Goal: Task Accomplishment & Management: Manage account settings

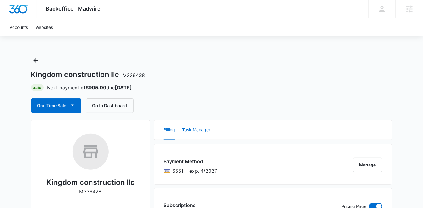
click at [204, 127] on button "Task Manager" at bounding box center [197, 129] width 28 height 19
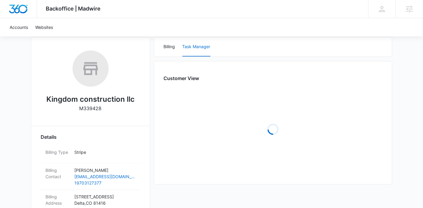
scroll to position [82, 0]
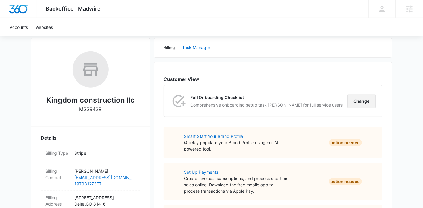
click at [357, 96] on button "Change" at bounding box center [362, 101] width 29 height 14
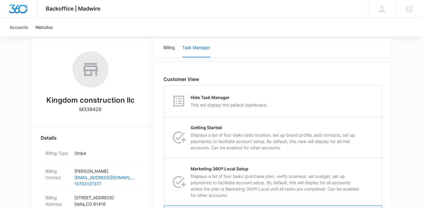
click at [357, 96] on div "Hide Task Manager This will display the default dashboard." at bounding box center [273, 101] width 218 height 31
click at [164, 101] on input "Hide Task Manager This will display the default dashboard." at bounding box center [164, 101] width 0 height 0
radio input "true"
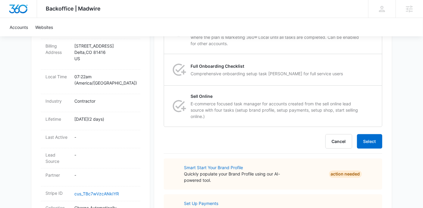
scroll to position [235, 0]
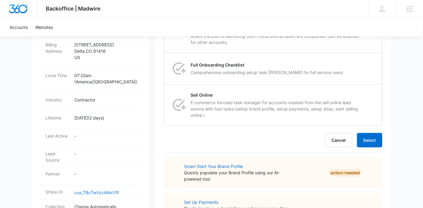
click at [373, 130] on form "Hide Task Manager This will display the default dashboard. Change Hide Task Man…" at bounding box center [273, 39] width 219 height 215
click at [371, 138] on button "Select" at bounding box center [369, 140] width 25 height 14
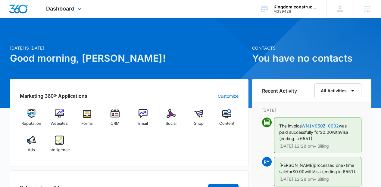
click at [77, 14] on div "Dashboard Apps Reputation Websites Forms CRM Email Social Shop Content Ads Inte…" at bounding box center [64, 9] width 55 height 18
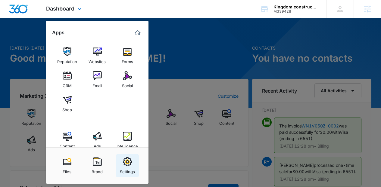
click at [117, 166] on link "Settings" at bounding box center [127, 165] width 23 height 23
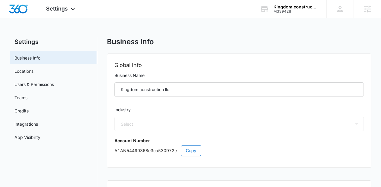
select select "4"
select select "US"
select select "America/Denver"
click at [40, 140] on link "App Visibility" at bounding box center [27, 137] width 26 height 6
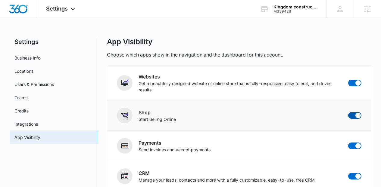
click at [354, 114] on span at bounding box center [354, 115] width 13 height 7
click at [348, 112] on input "checkbox" at bounding box center [348, 112] width 0 height 0
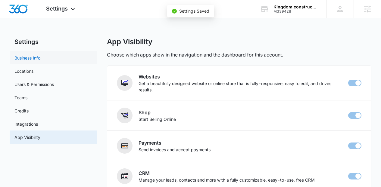
click at [40, 56] on link "Business Info" at bounding box center [27, 58] width 26 height 6
checkbox input "false"
select select "4"
select select "US"
select select "America/Denver"
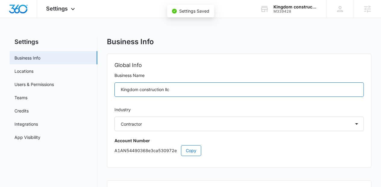
click at [142, 90] on input "Kingdom construction llc" at bounding box center [239, 90] width 250 height 14
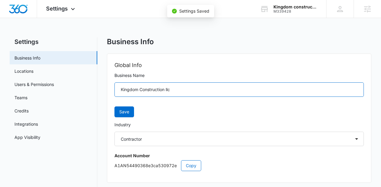
click at [167, 90] on input "Kingdom Construction llc" at bounding box center [239, 90] width 250 height 14
type input "Kingdom Construction LLC"
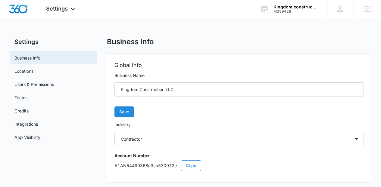
click at [128, 114] on span "Save" at bounding box center [124, 112] width 10 height 7
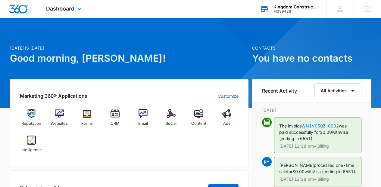
click at [300, 5] on div "Kingdom Construction LLC" at bounding box center [295, 7] width 44 height 5
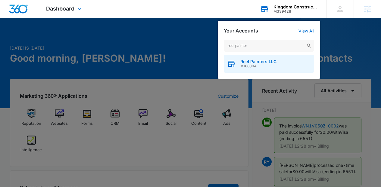
type input "reel painter"
click at [280, 62] on div "Reel Painters LLC M188004" at bounding box center [269, 64] width 90 height 18
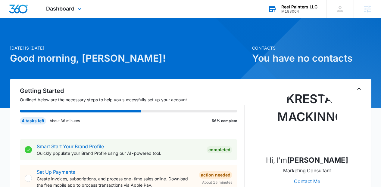
click at [67, 15] on div "Dashboard Apps Reputation Websites Forms CRM Email Social Content Ads Intellige…" at bounding box center [64, 9] width 55 height 18
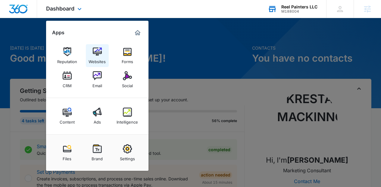
click at [93, 61] on div "Websites" at bounding box center [97, 60] width 17 height 8
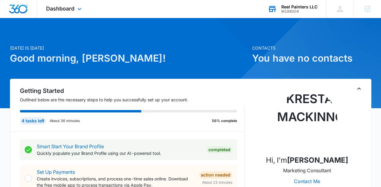
click at [295, 11] on div "M188004" at bounding box center [299, 11] width 36 height 4
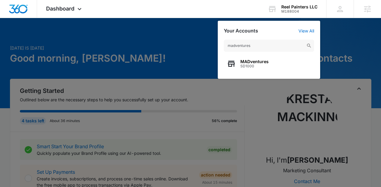
type input "madventures"
click at [270, 63] on div "MADventures SD1000" at bounding box center [269, 64] width 90 height 18
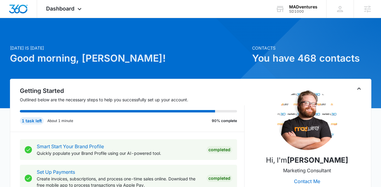
click at [69, 19] on div at bounding box center [190, 63] width 381 height 90
click at [64, 12] on div "Dashboard Apps Reputation Websites Forms CRM Email Social Shop Payments POS Con…" at bounding box center [64, 9] width 55 height 18
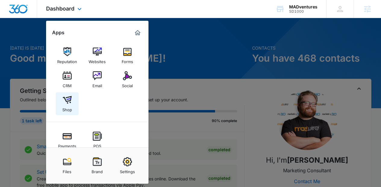
click at [68, 102] on img at bounding box center [67, 99] width 9 height 9
